Goal: Information Seeking & Learning: Understand process/instructions

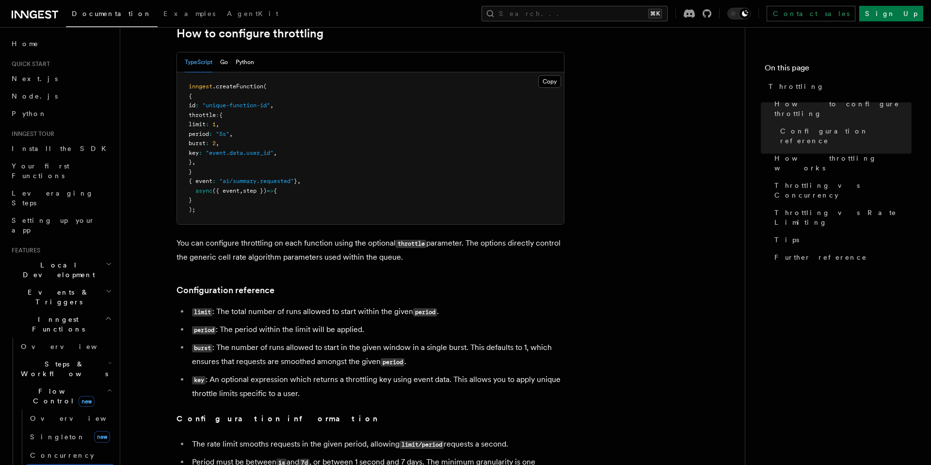
scroll to position [34, 0]
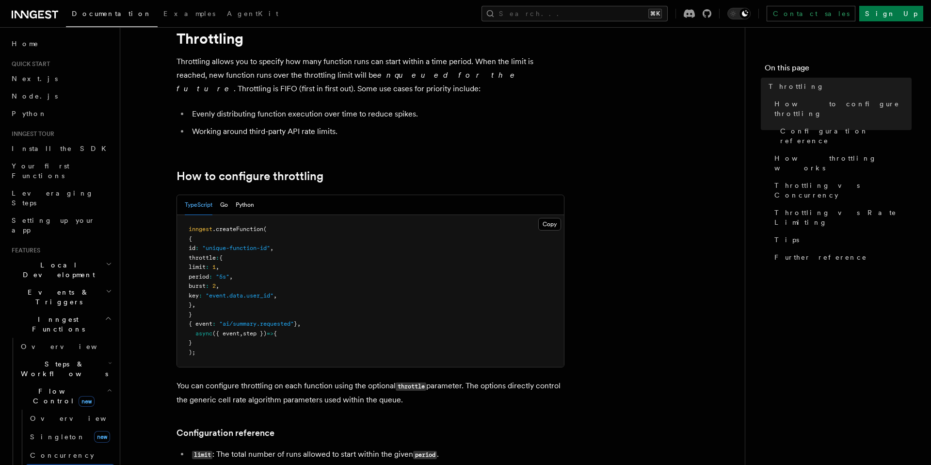
click at [230, 205] on div "TypeScript Go Python" at bounding box center [219, 205] width 69 height 20
click at [223, 206] on button "Go" at bounding box center [224, 205] width 8 height 20
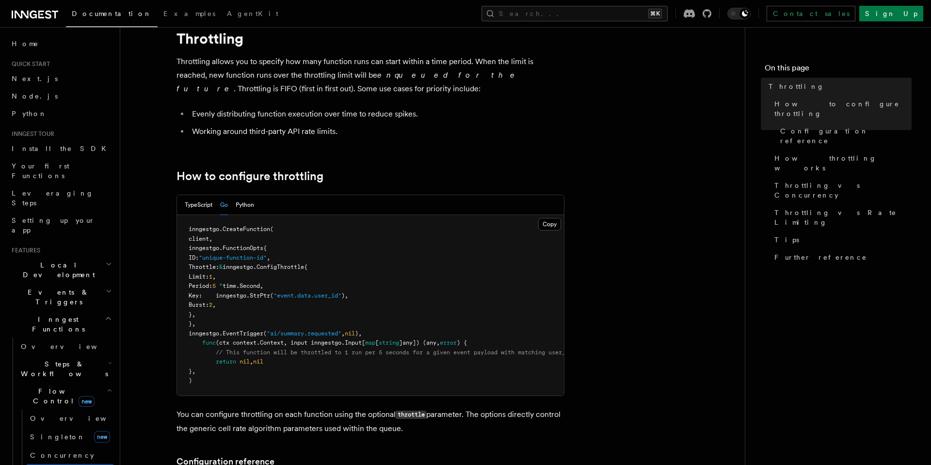
click at [255, 205] on div "TypeScript Go Python" at bounding box center [370, 205] width 387 height 20
click at [252, 206] on button "Python" at bounding box center [245, 205] width 18 height 20
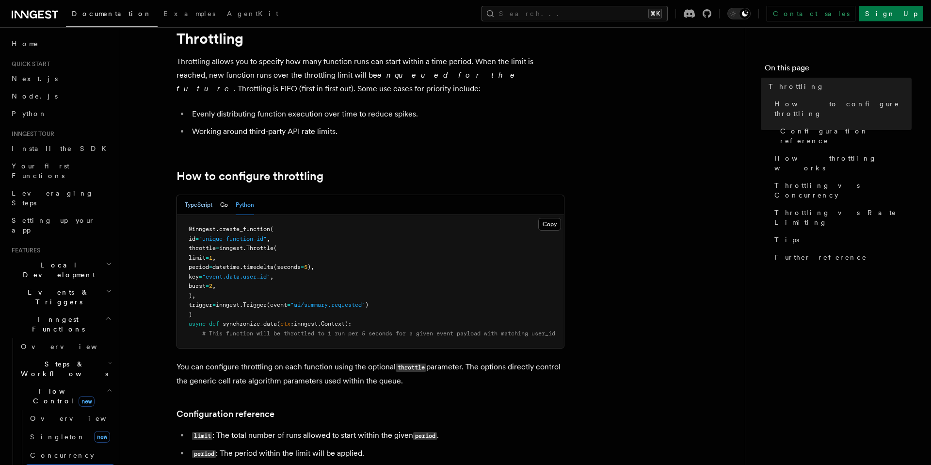
click at [188, 210] on button "TypeScript" at bounding box center [199, 205] width 28 height 20
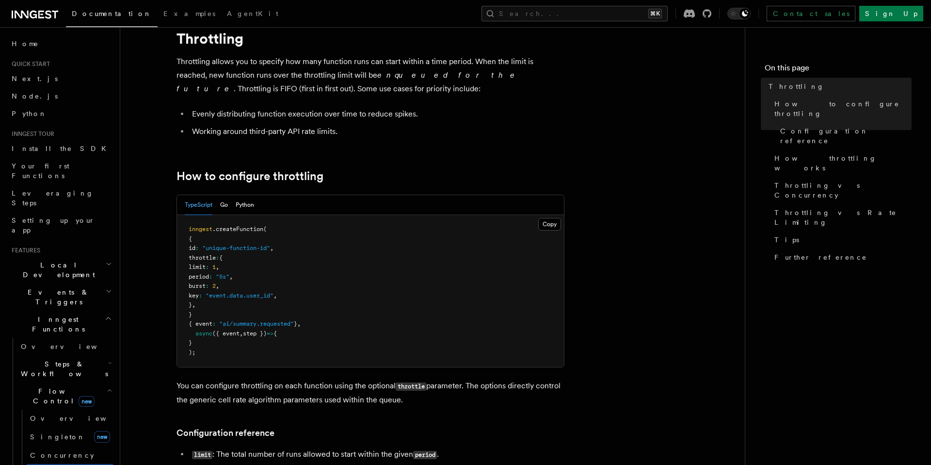
scroll to position [0, 0]
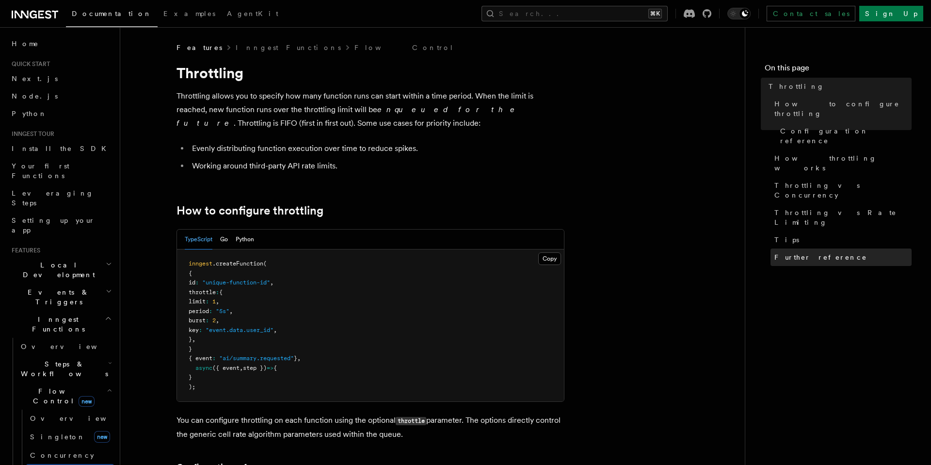
click at [778, 252] on span "Further reference" at bounding box center [820, 257] width 93 height 10
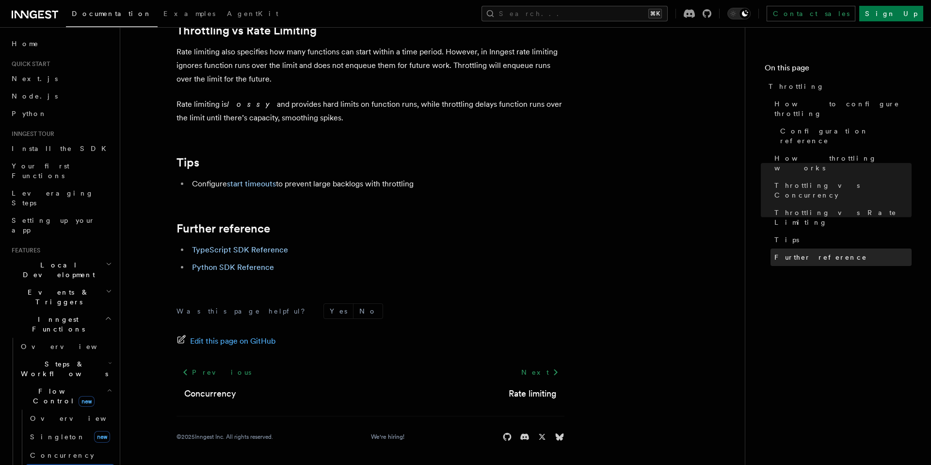
scroll to position [1062, 0]
click at [218, 247] on link "TypeScript SDK Reference" at bounding box center [240, 249] width 96 height 9
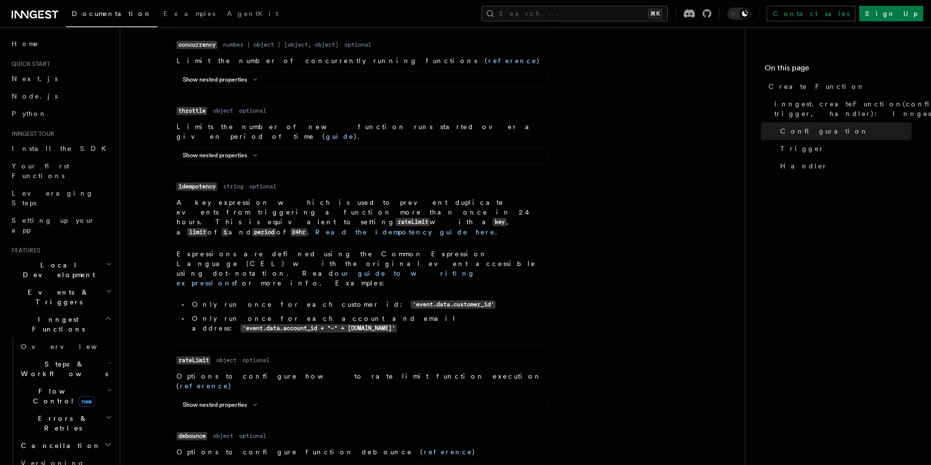
scroll to position [415, 0]
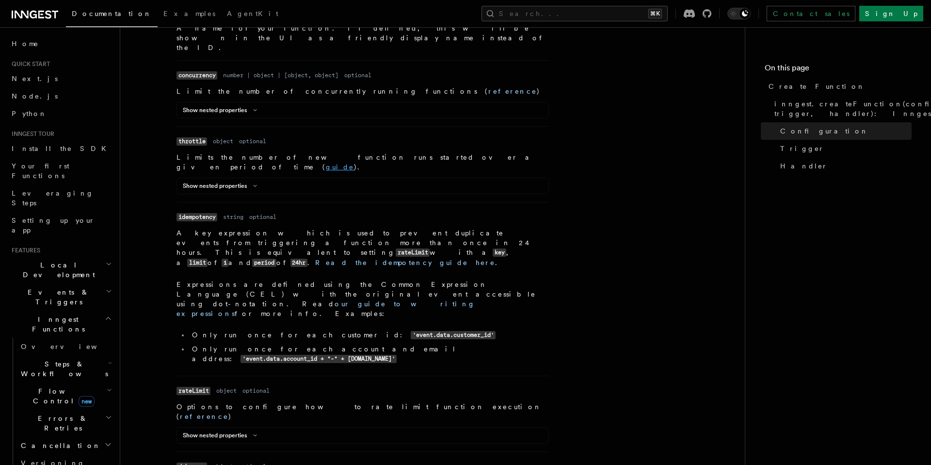
click at [354, 163] on link "guide" at bounding box center [340, 167] width 28 height 8
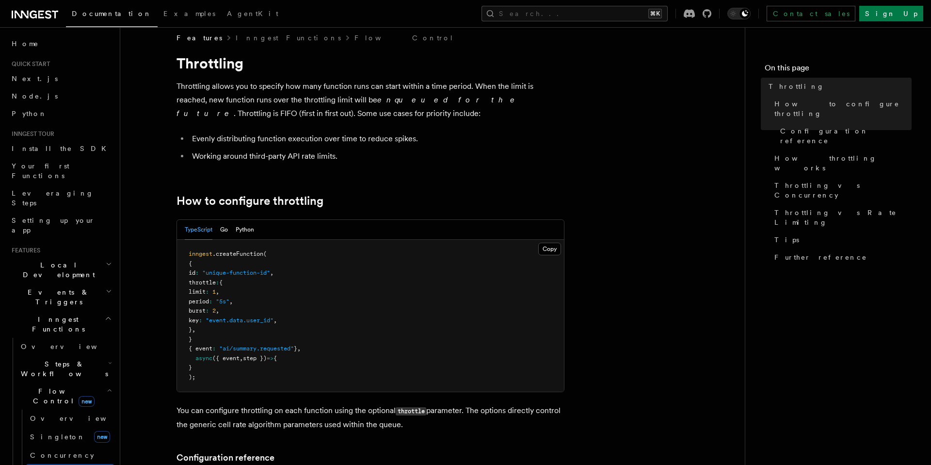
scroll to position [10, 0]
